Goal: Task Accomplishment & Management: Manage account settings

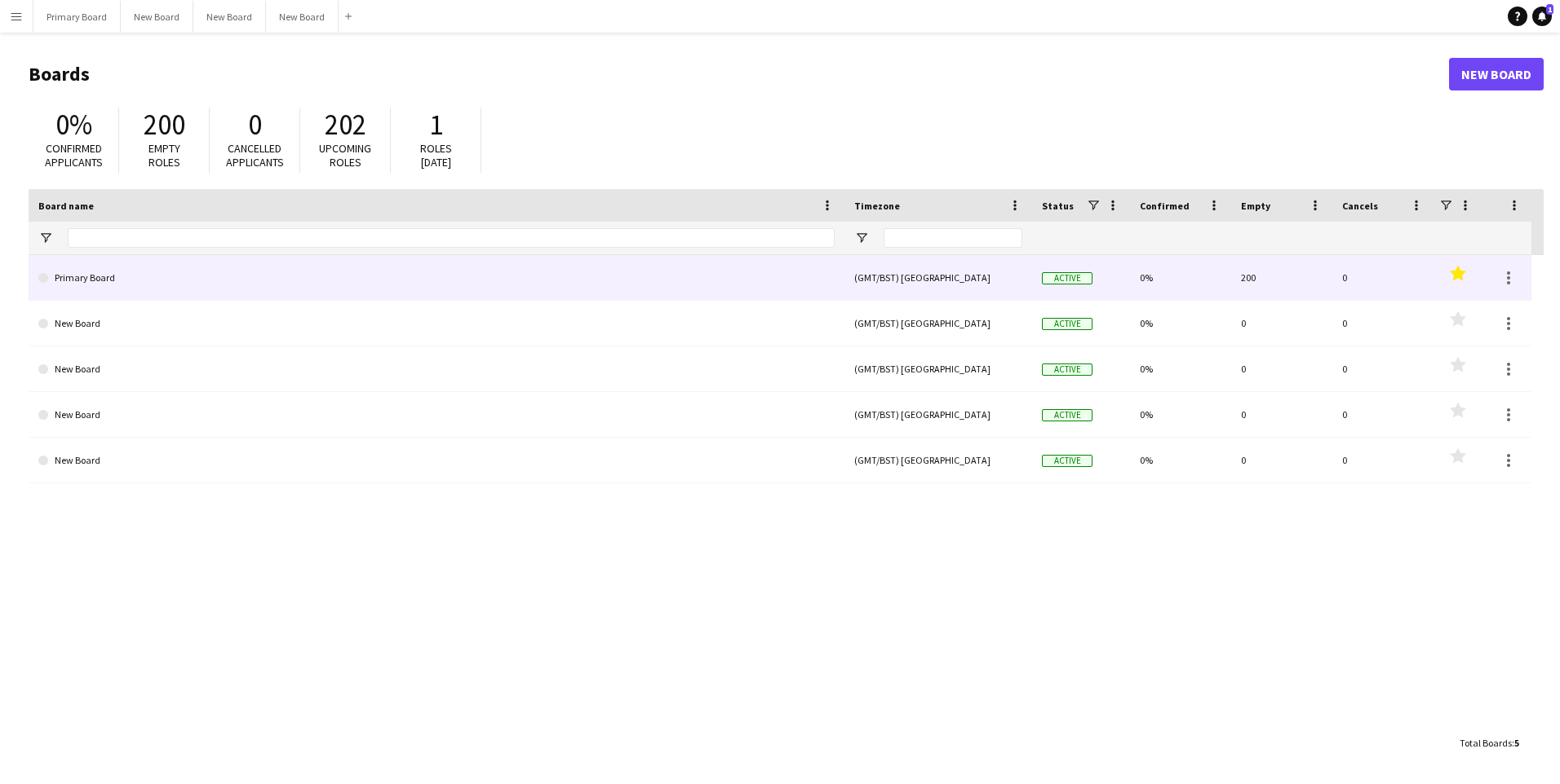
click at [98, 279] on link "Primary Board" at bounding box center [437, 278] width 796 height 45
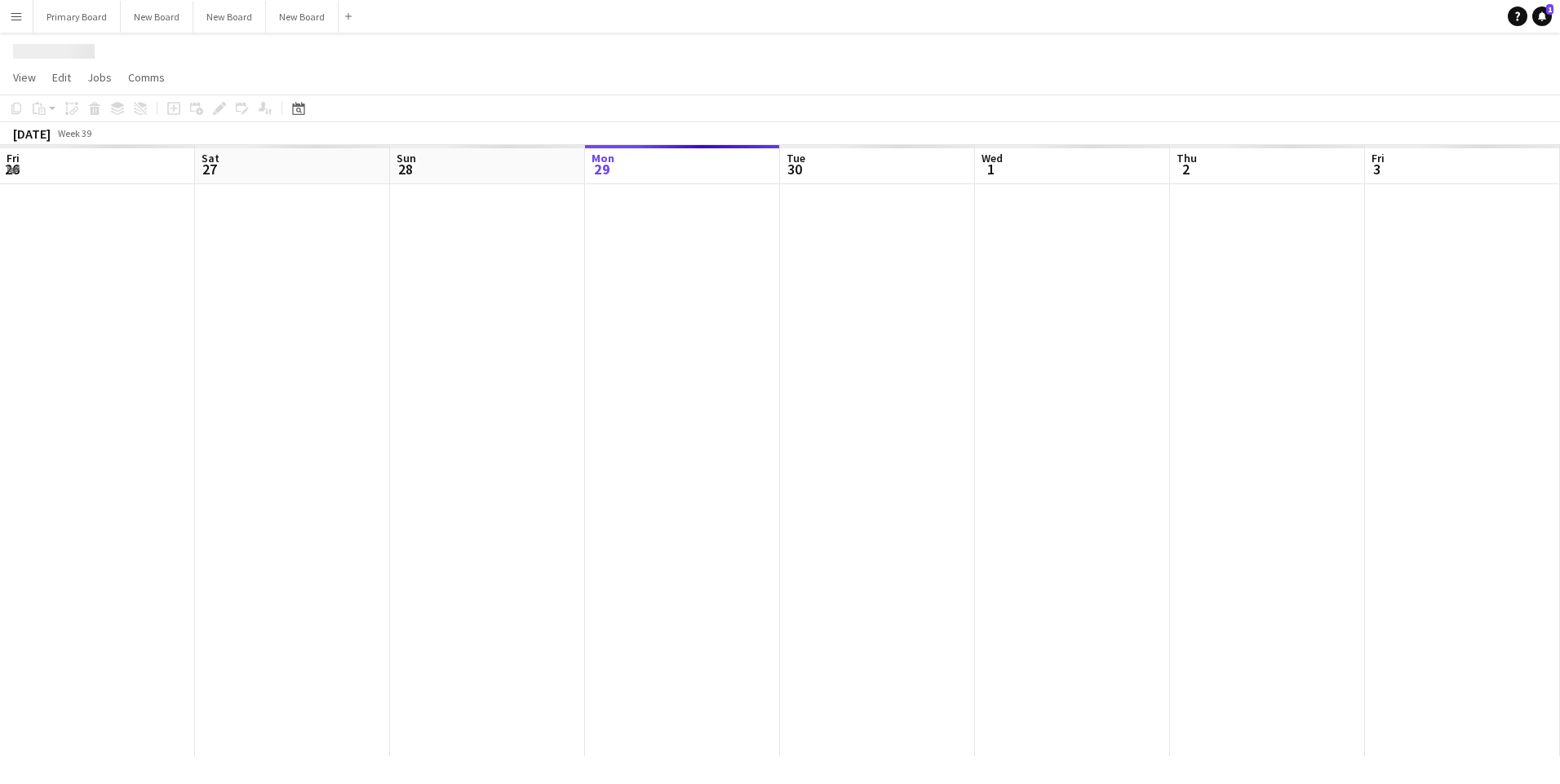
scroll to position [0, 390]
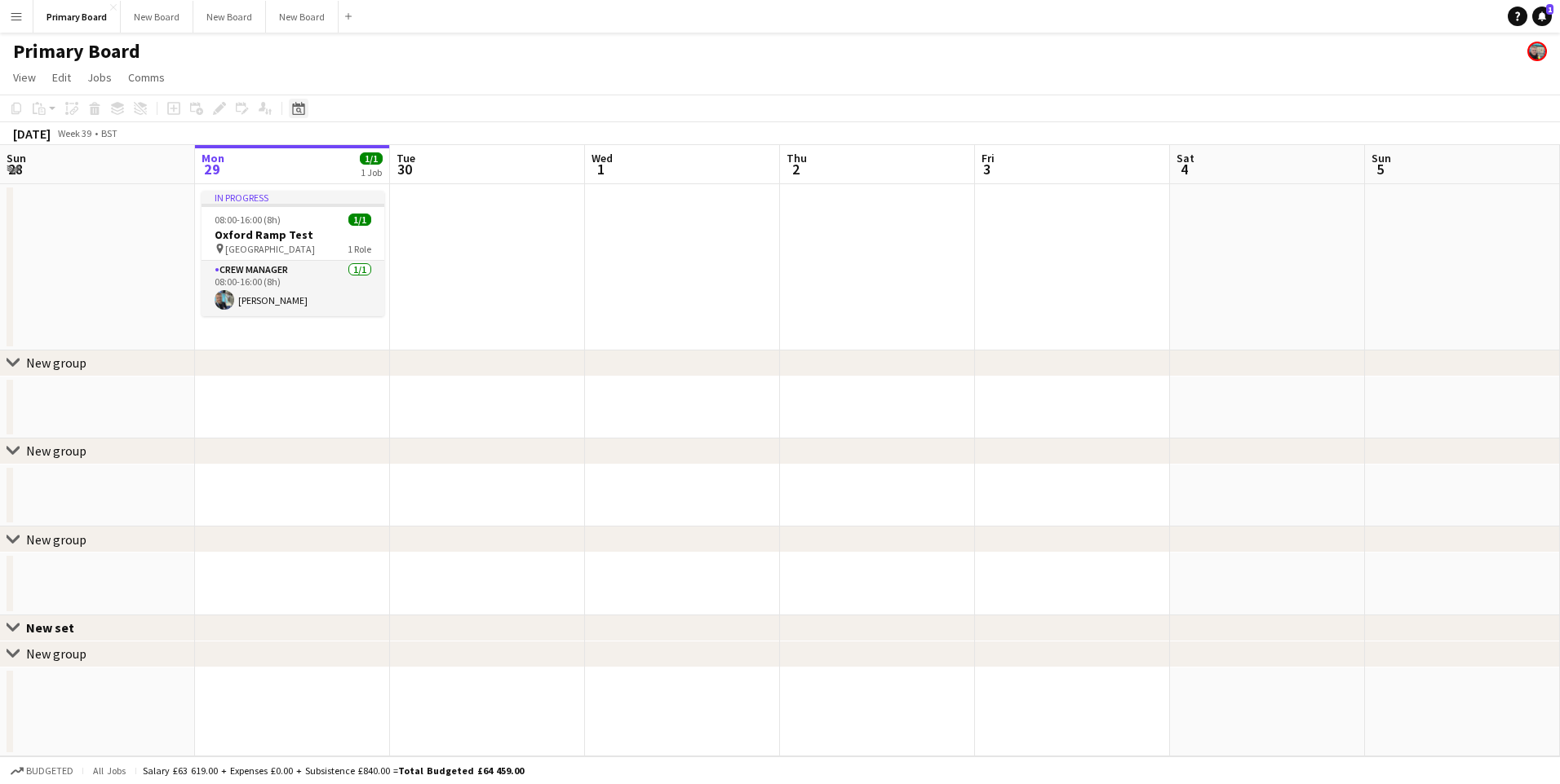
click at [297, 109] on icon "Date picker" at bounding box center [298, 107] width 13 height 13
click at [432, 166] on span "Next month" at bounding box center [431, 165] width 33 height 33
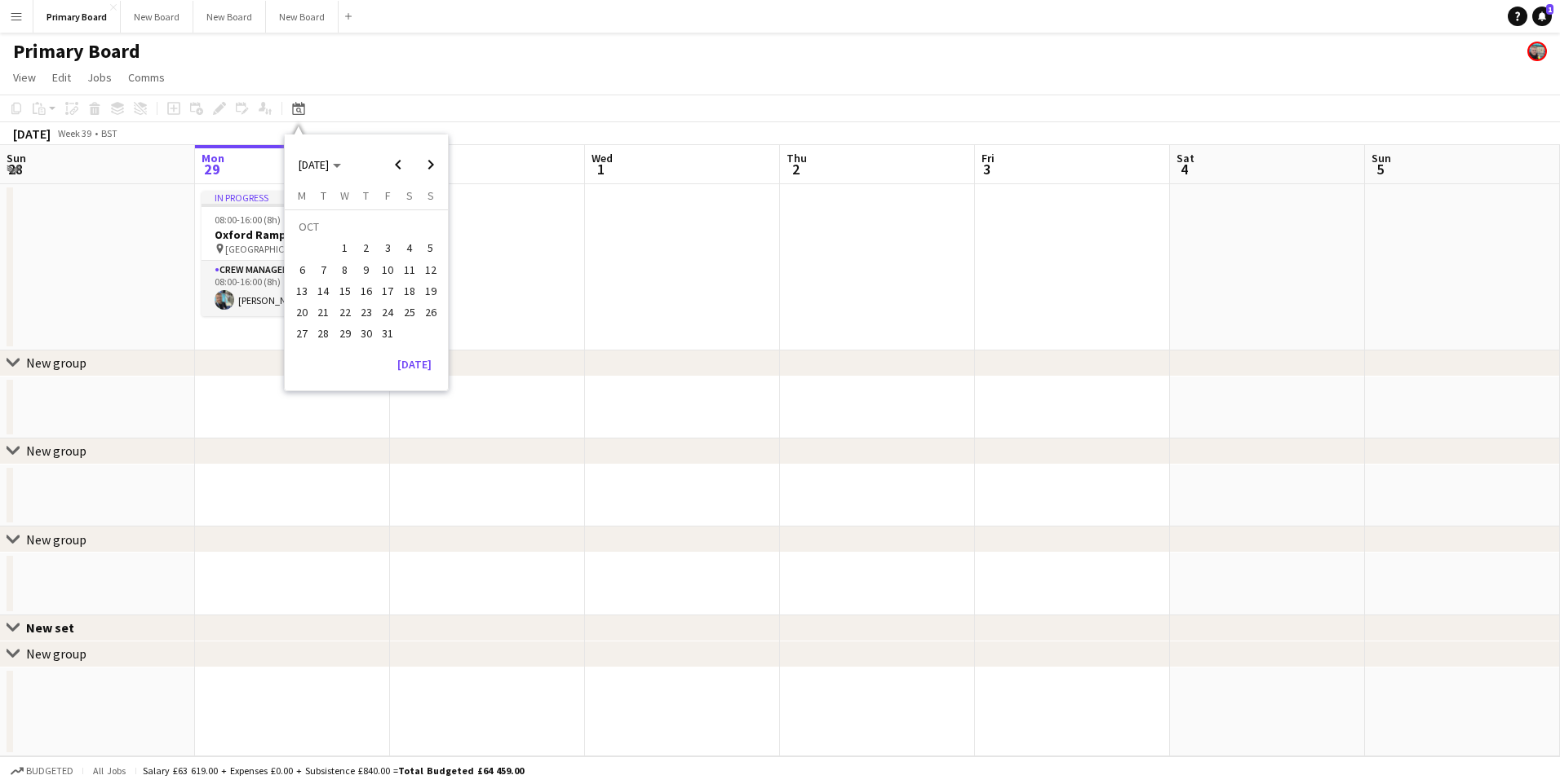
click at [305, 270] on span "6" at bounding box center [302, 270] width 19 height 19
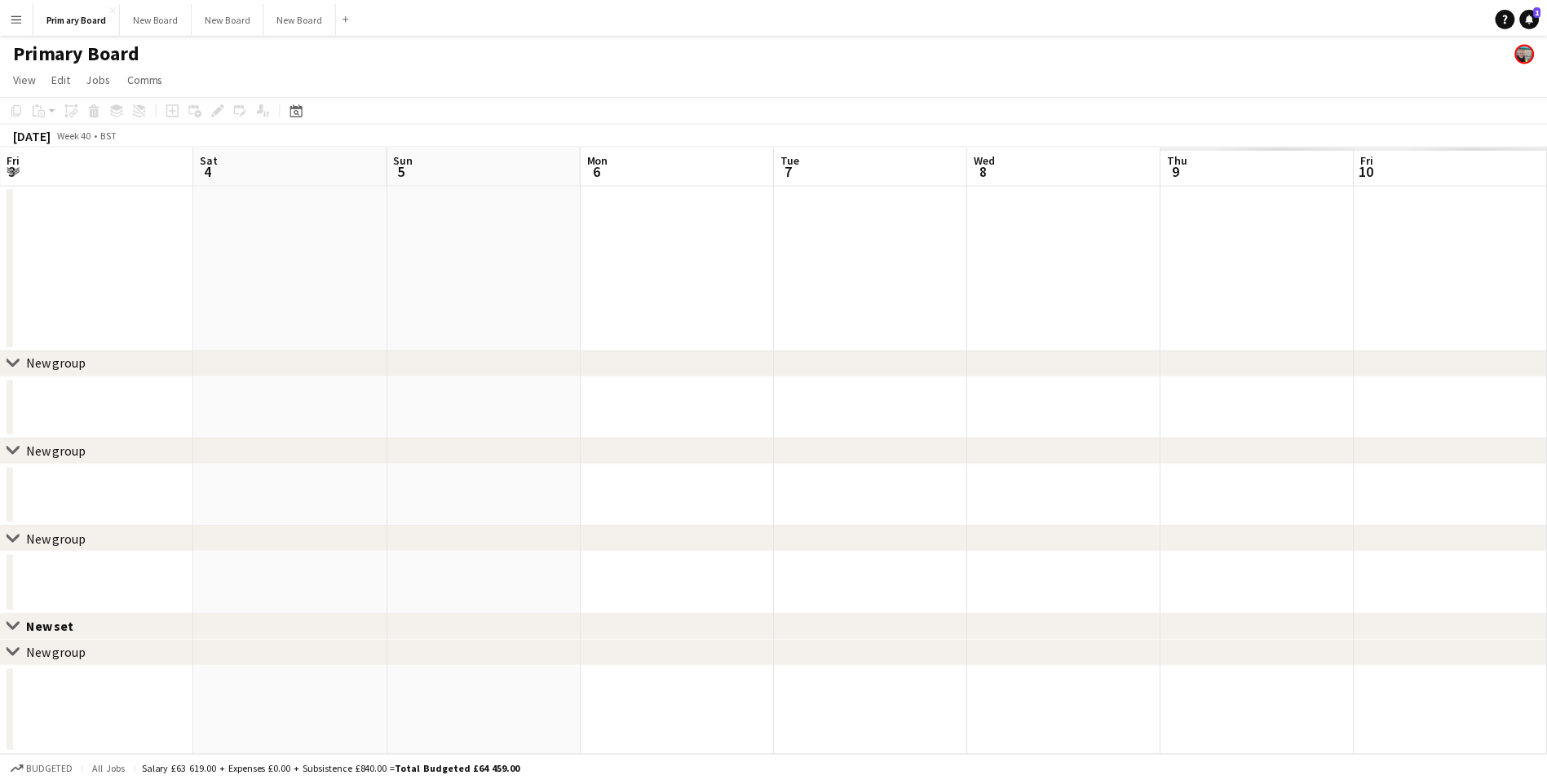
scroll to position [0, 561]
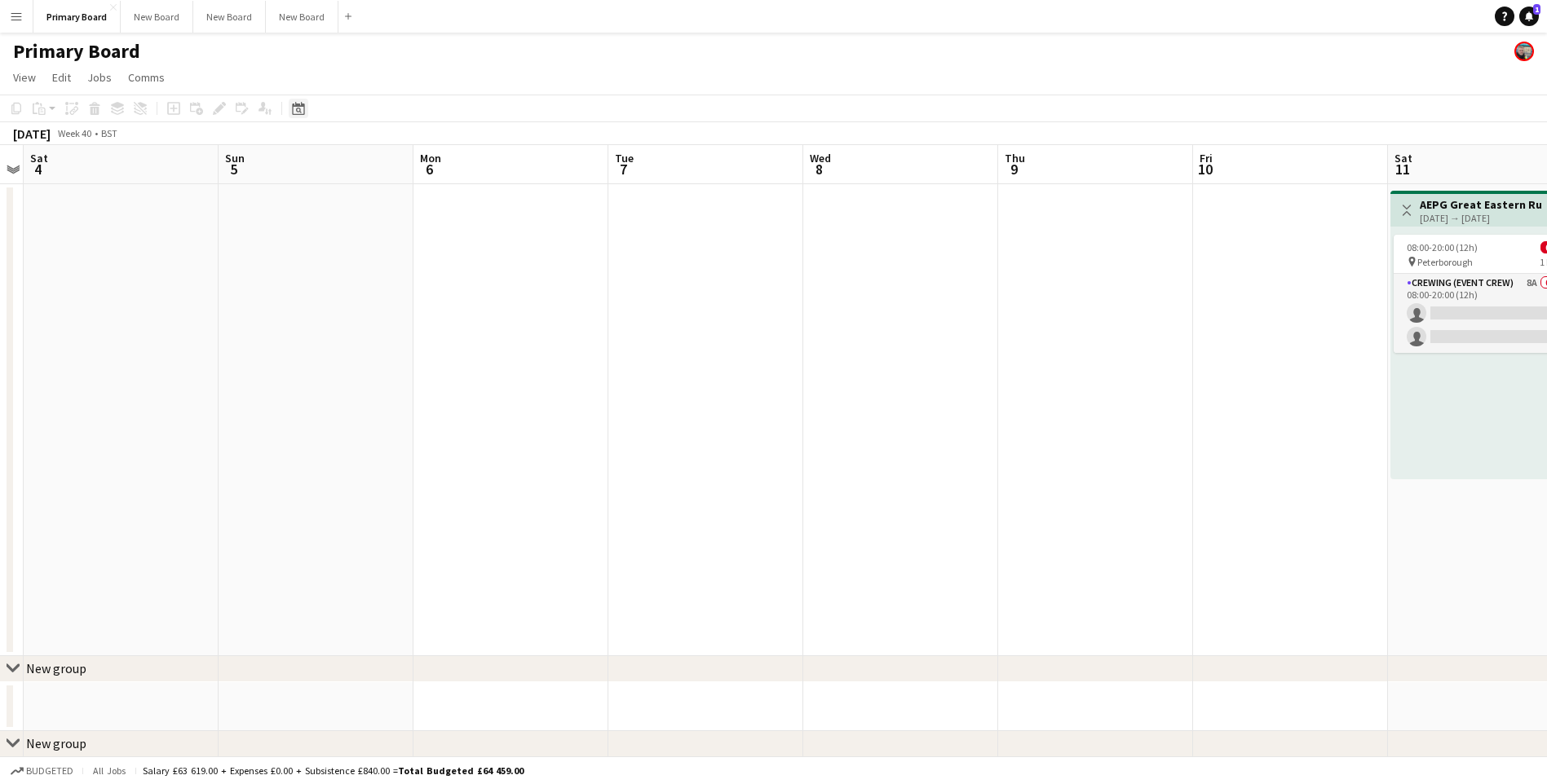
click at [297, 107] on icon "Date picker" at bounding box center [298, 107] width 13 height 13
click at [409, 268] on span "11" at bounding box center [410, 270] width 19 height 19
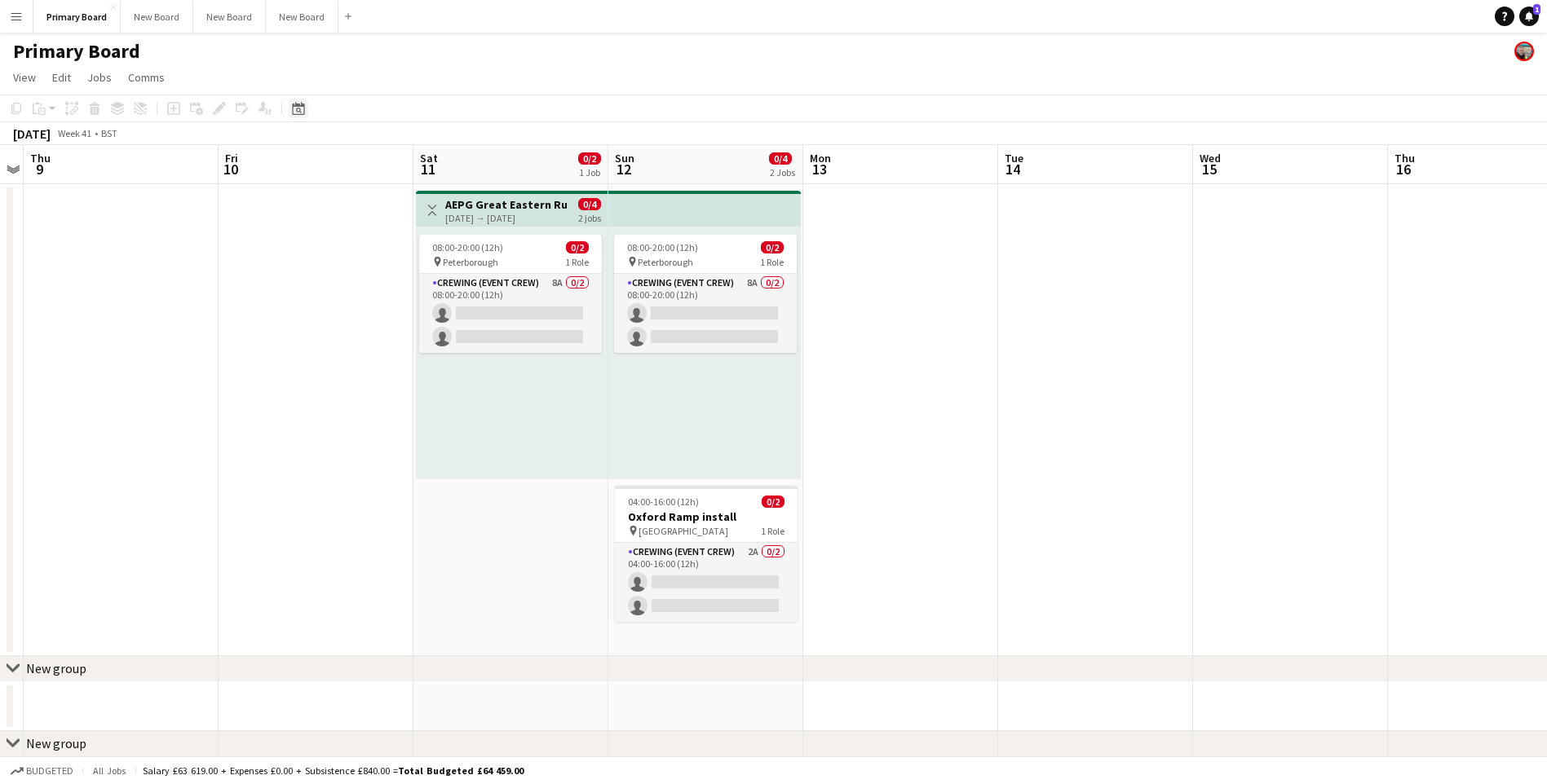
click at [298, 107] on icon "Date picker" at bounding box center [298, 107] width 13 height 13
click at [368, 289] on span "16" at bounding box center [366, 291] width 19 height 19
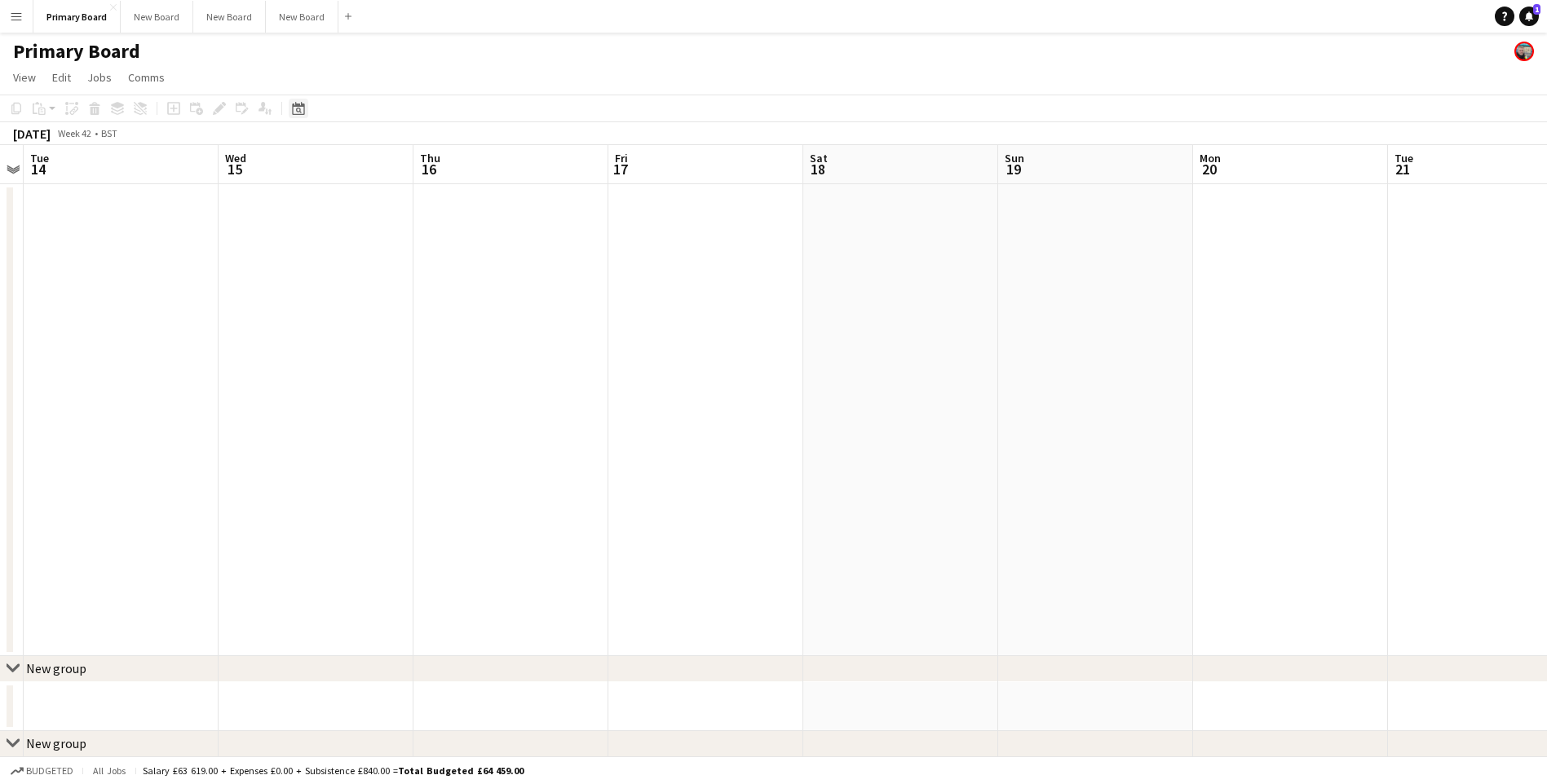
click at [303, 112] on icon "Date picker" at bounding box center [298, 107] width 13 height 13
click at [432, 290] on span "19" at bounding box center [431, 291] width 19 height 19
click at [297, 110] on icon "Date picker" at bounding box center [298, 107] width 13 height 13
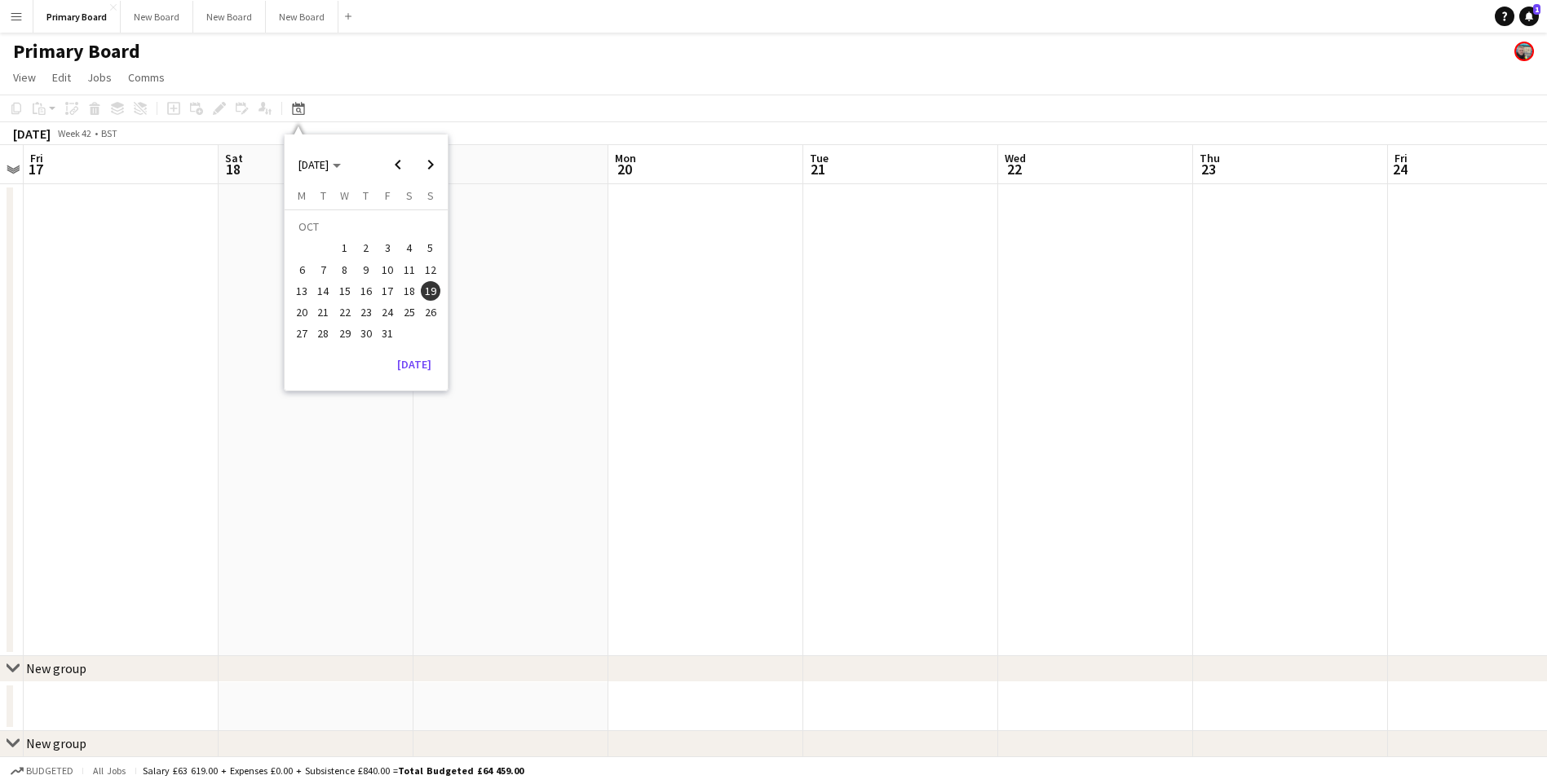
click at [300, 313] on span "20" at bounding box center [302, 313] width 19 height 19
click at [15, 16] on app-icon "Menu" at bounding box center [15, 15] width 13 height 13
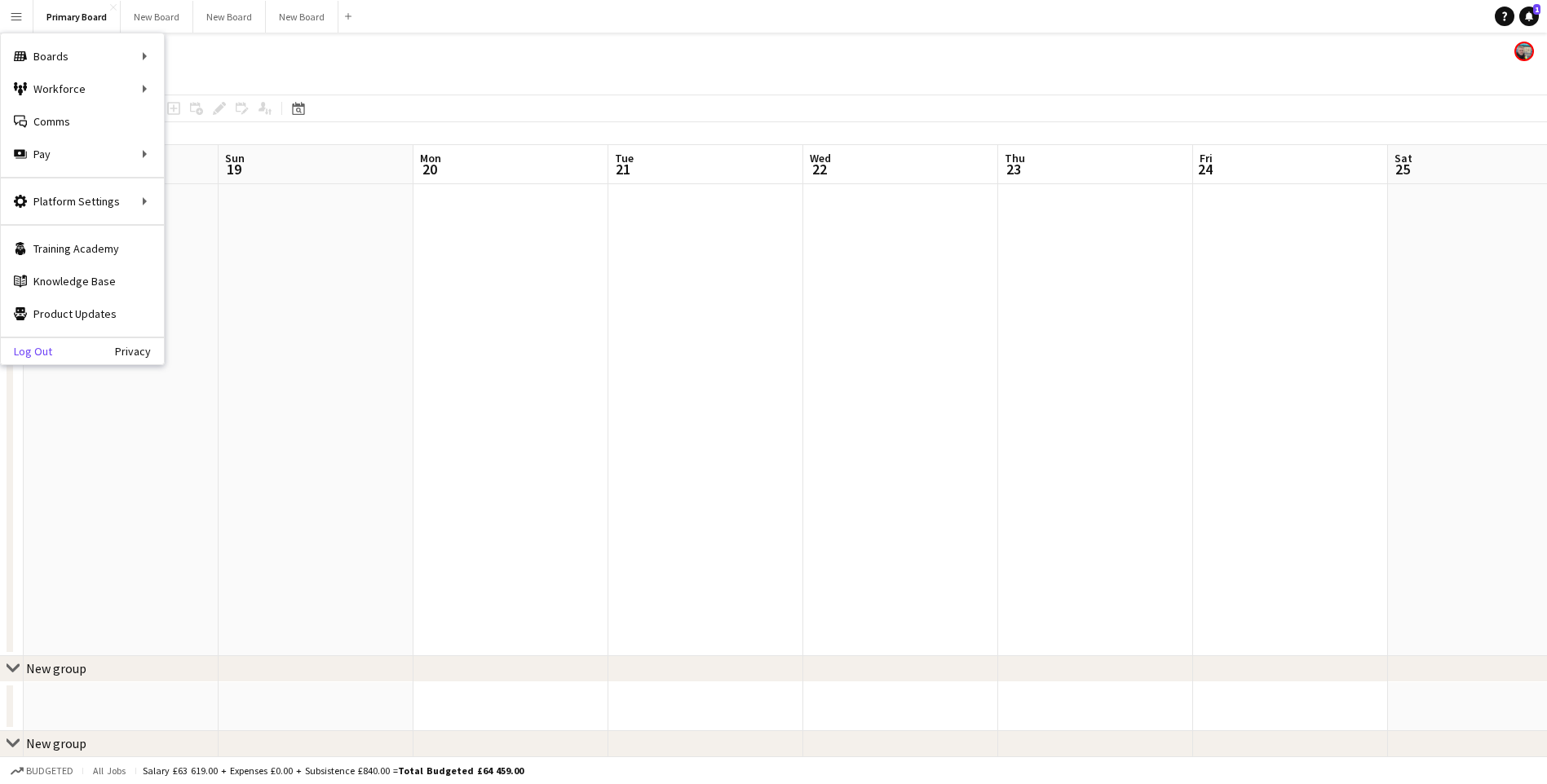
click at [43, 354] on link "Log Out" at bounding box center [26, 350] width 51 height 13
